Goal: Task Accomplishment & Management: Manage account settings

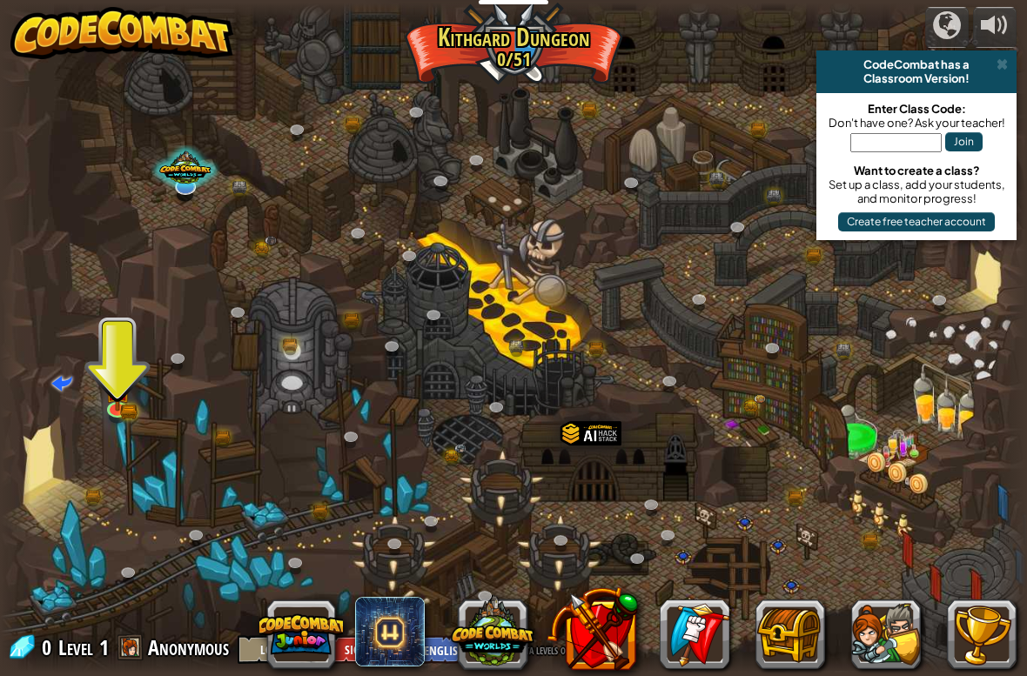
click at [989, 70] on div "CodeCombat has a" at bounding box center [916, 64] width 186 height 14
click at [999, 57] on span at bounding box center [1002, 64] width 11 height 14
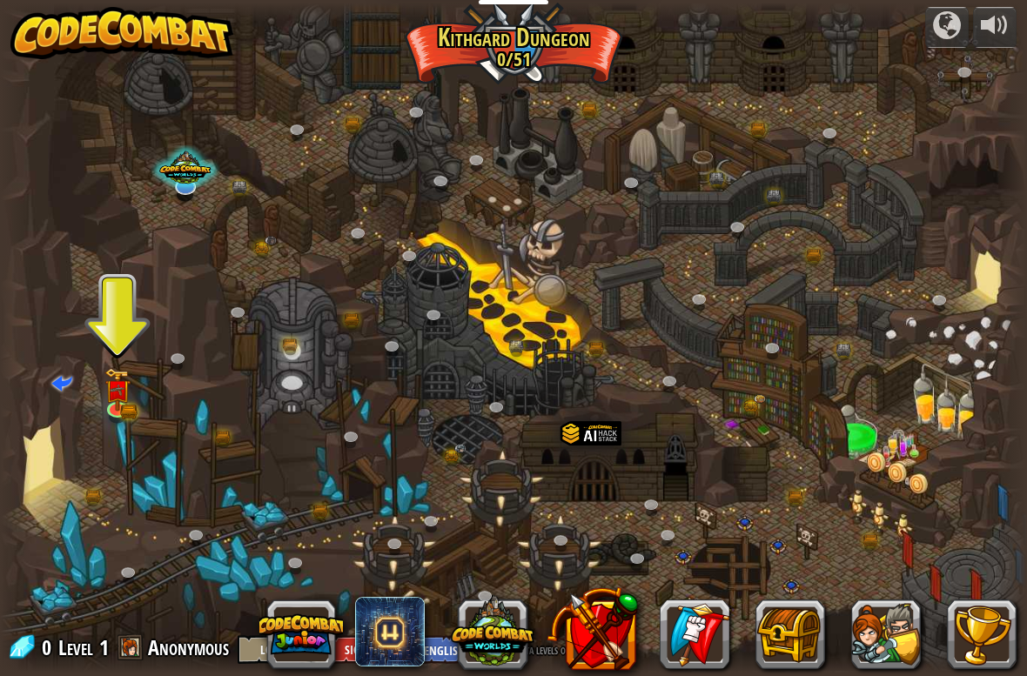
click at [242, 660] on button "Log In" at bounding box center [277, 649] width 78 height 29
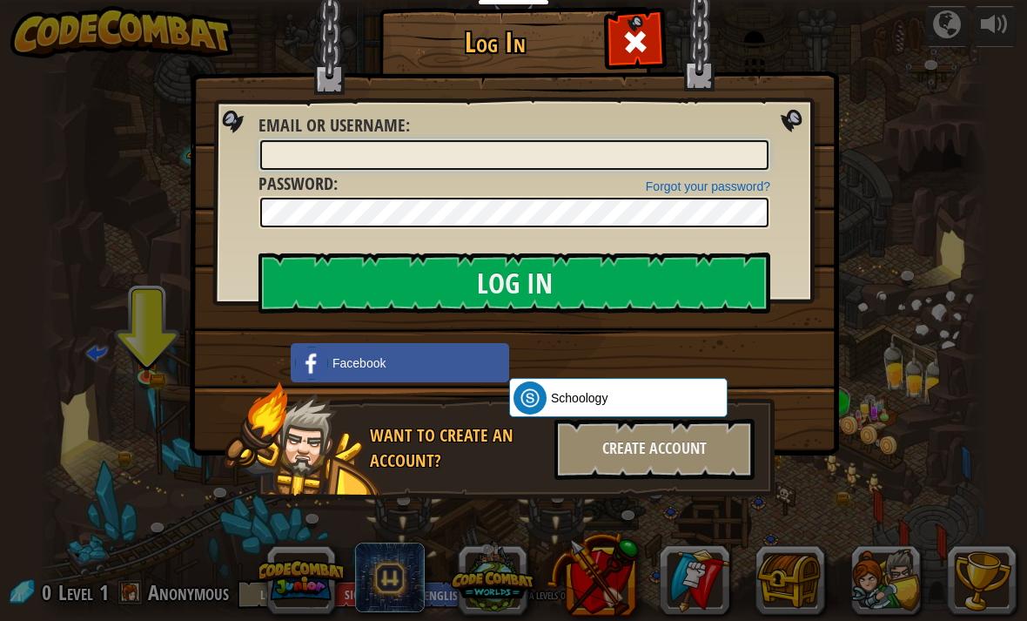
click at [582, 150] on input "Email or Username :" at bounding box center [514, 155] width 508 height 30
click at [614, 168] on input "Email or Username :" at bounding box center [514, 155] width 508 height 30
type input "ChessKidz15"
click at [514, 283] on input "Log In" at bounding box center [514, 282] width 512 height 61
